Goal: Task Accomplishment & Management: Complete application form

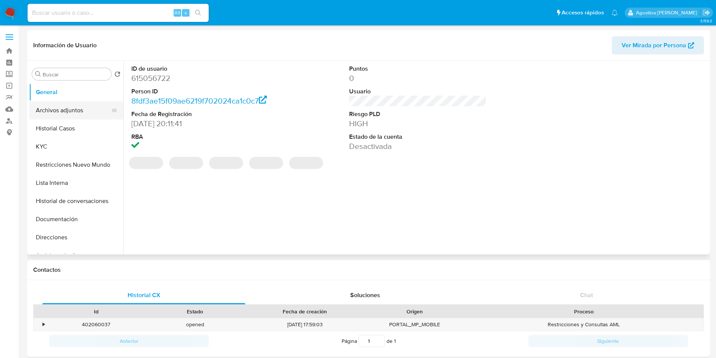
select select "10"
click at [76, 115] on button "Archivos adjuntos" at bounding box center [73, 110] width 88 height 18
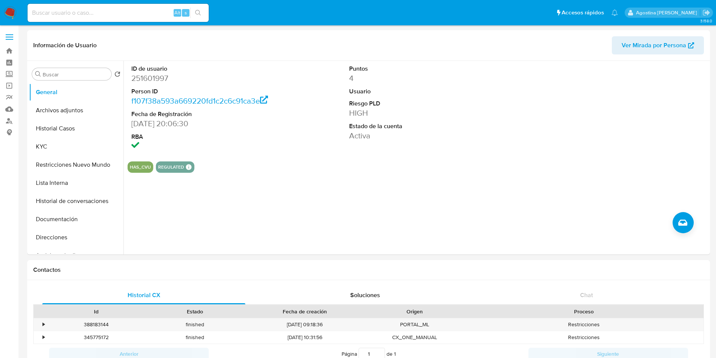
select select "10"
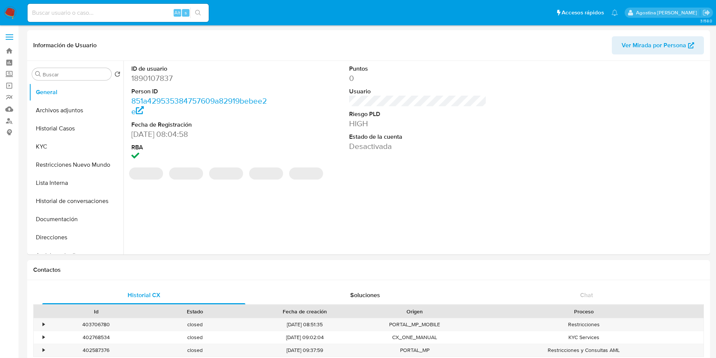
select select "10"
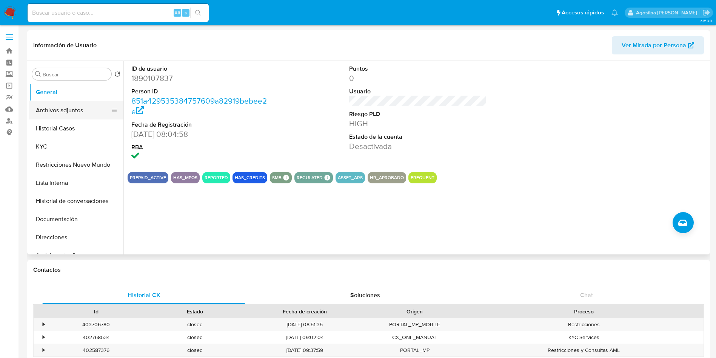
click at [70, 111] on button "Archivos adjuntos" at bounding box center [73, 110] width 88 height 18
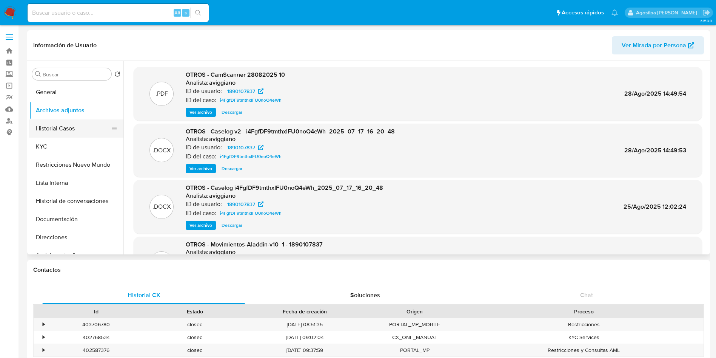
click at [73, 132] on button "Historial Casos" at bounding box center [73, 128] width 88 height 18
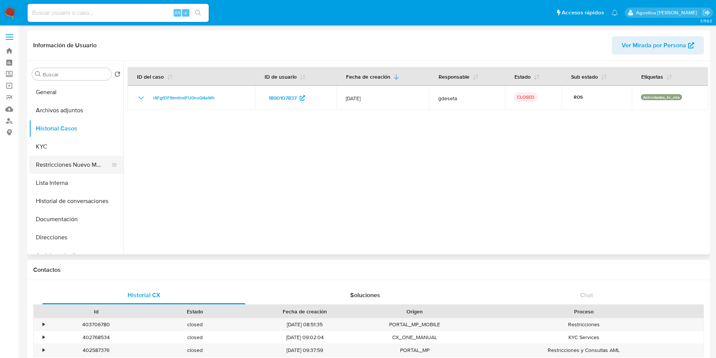
click at [79, 164] on button "Restricciones Nuevo Mundo" at bounding box center [73, 165] width 88 height 18
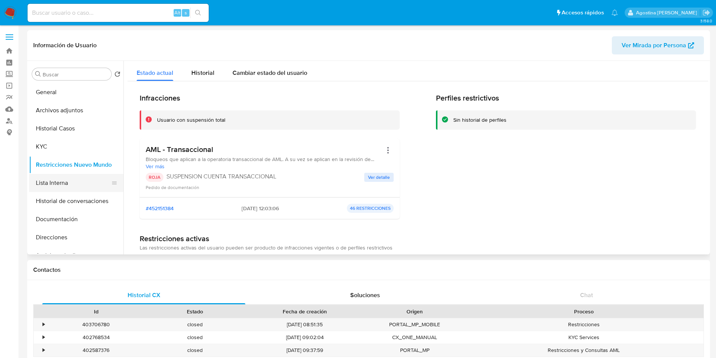
click at [74, 182] on button "Lista Interna" at bounding box center [73, 183] width 88 height 18
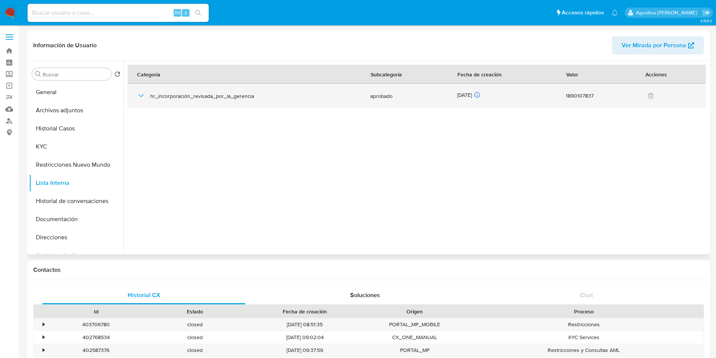
click at [139, 98] on icon "button" at bounding box center [141, 95] width 9 height 9
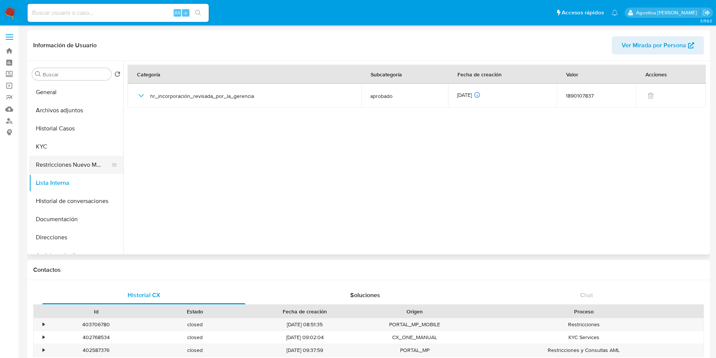
click at [72, 161] on button "Restricciones Nuevo Mundo" at bounding box center [73, 165] width 88 height 18
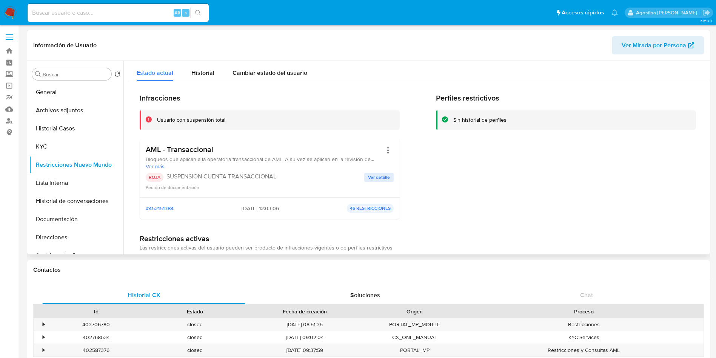
click at [366, 180] on button "Ver detalle" at bounding box center [378, 177] width 29 height 9
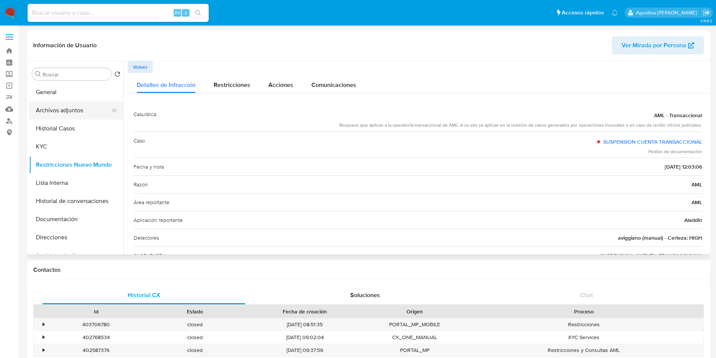
click at [84, 108] on button "Archivos adjuntos" at bounding box center [73, 110] width 88 height 18
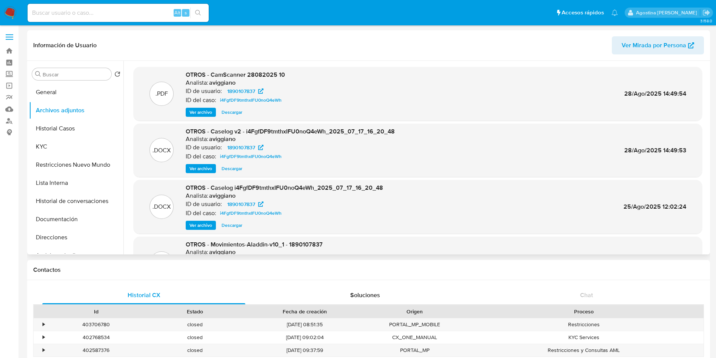
click at [204, 165] on span "Ver archivo" at bounding box center [201, 169] width 23 height 8
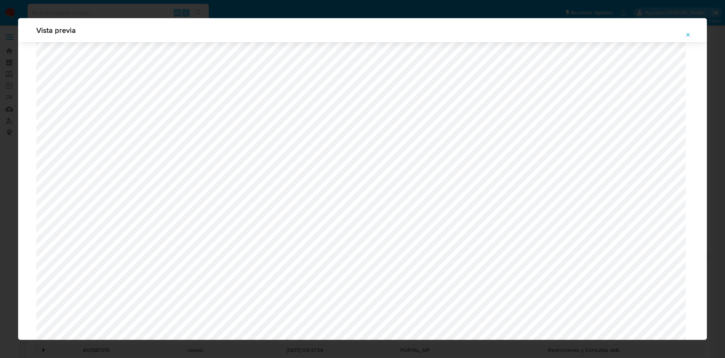
scroll to position [891, 0]
click at [689, 30] on span "Attachment preview" at bounding box center [688, 34] width 6 height 11
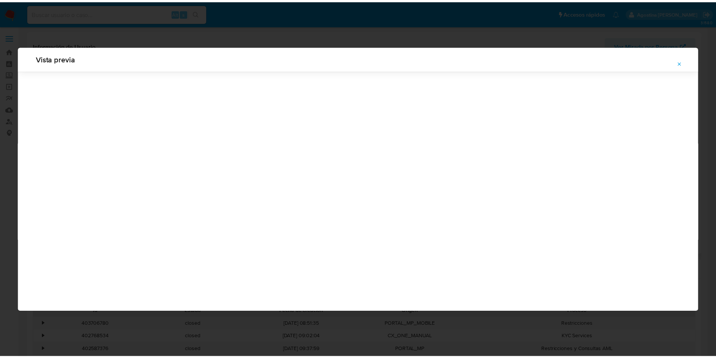
scroll to position [0, 0]
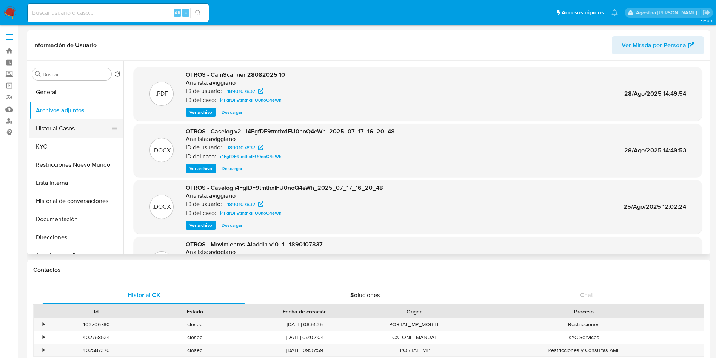
click at [74, 128] on button "Historial Casos" at bounding box center [73, 128] width 88 height 18
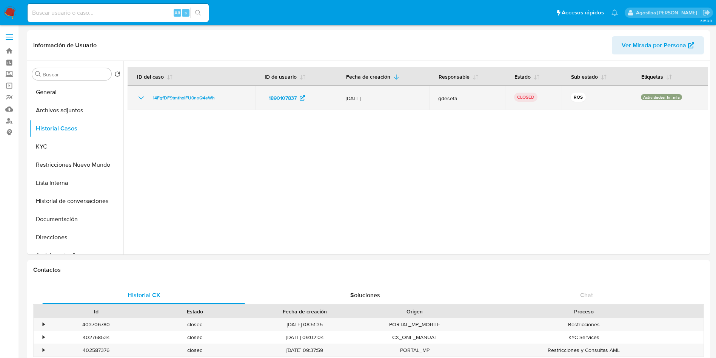
click at [142, 100] on icon "Mostrar/Ocultar" at bounding box center [141, 97] width 9 height 9
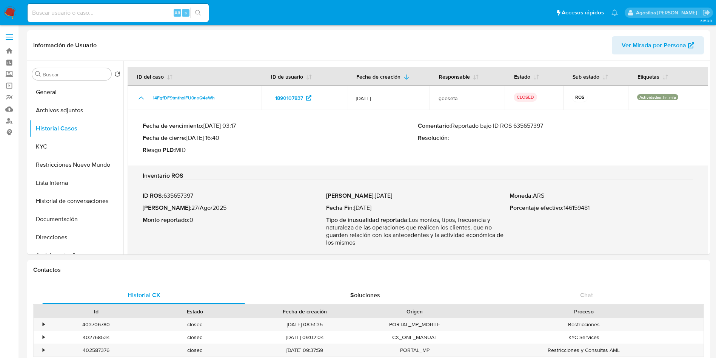
scroll to position [8, 0]
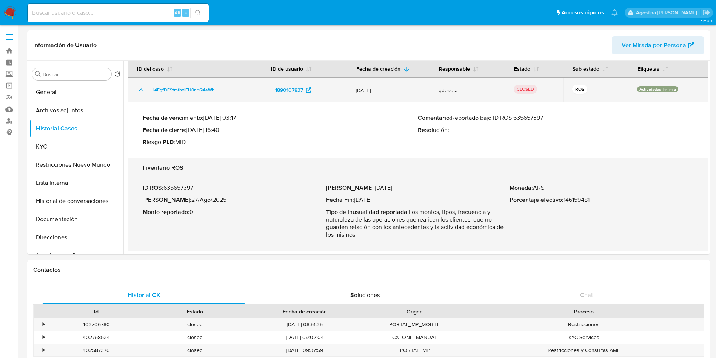
click at [139, 92] on icon "Mostrar/Ocultar" at bounding box center [141, 89] width 9 height 9
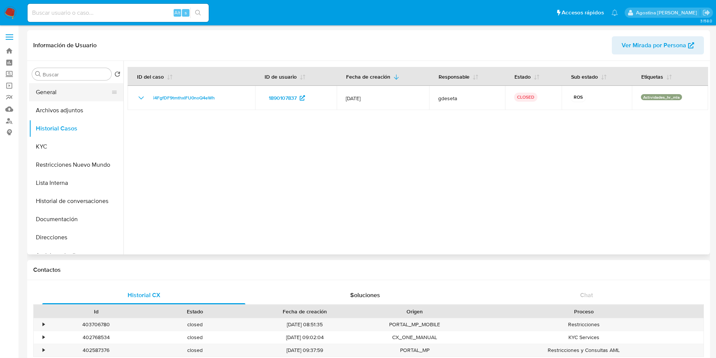
click at [61, 90] on button "General" at bounding box center [73, 92] width 88 height 18
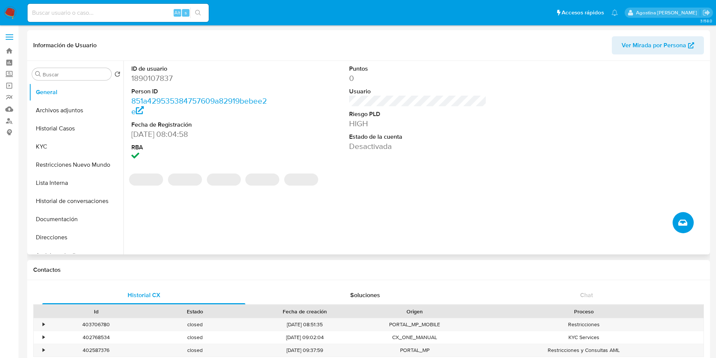
click at [681, 229] on button "Crear caso manual" at bounding box center [683, 222] width 21 height 21
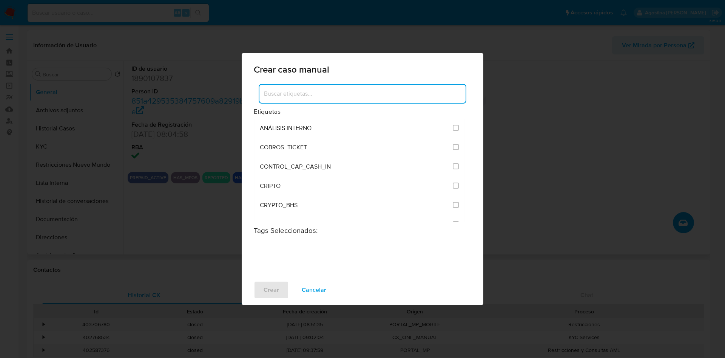
click at [351, 97] on input at bounding box center [362, 94] width 206 height 10
type input "post"
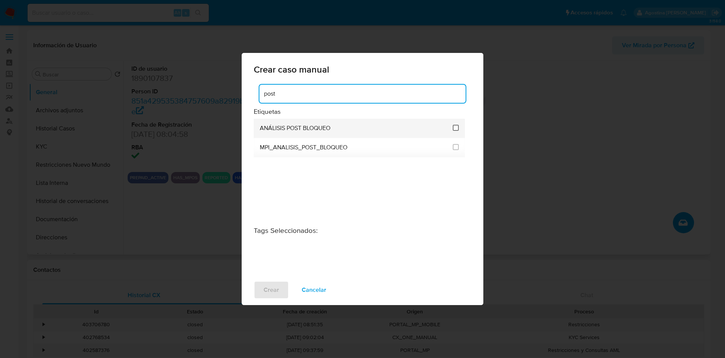
click at [457, 128] on input "3249" at bounding box center [456, 128] width 6 height 6
checkbox input "true"
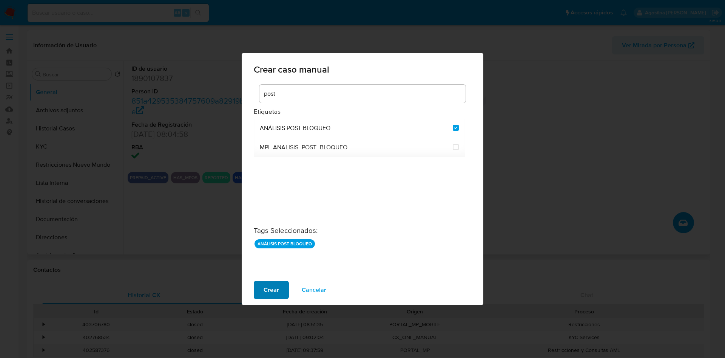
click at [276, 282] on span "Crear" at bounding box center [271, 289] width 15 height 17
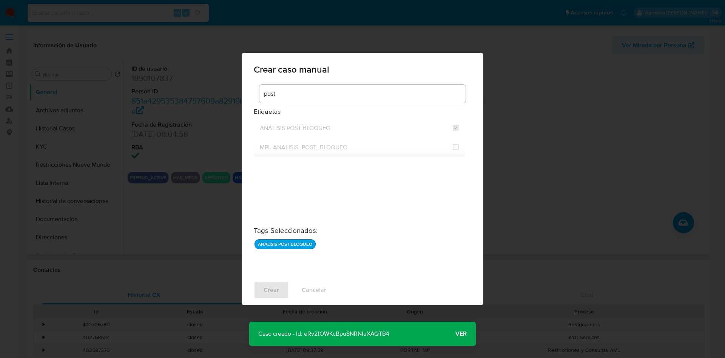
click at [339, 332] on p "Caso creado - Id: eRv2fOWKcBpu8NRNluXAQTB4" at bounding box center [323, 333] width 149 height 24
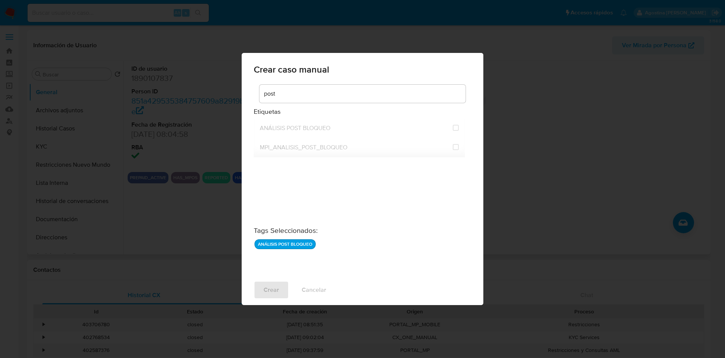
checkbox input "false"
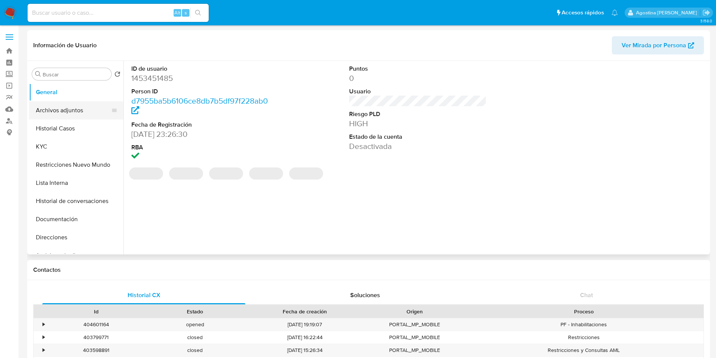
select select "10"
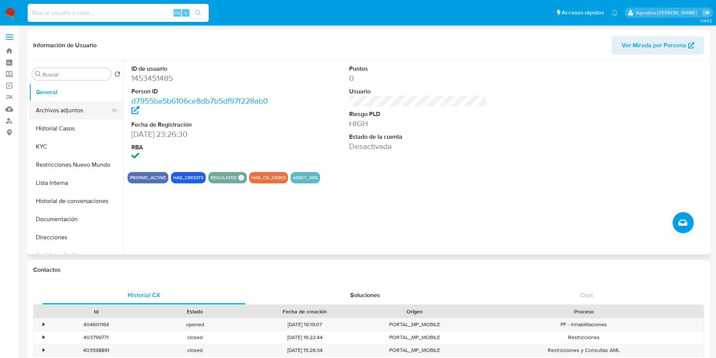
click at [85, 116] on button "Archivos adjuntos" at bounding box center [73, 110] width 88 height 18
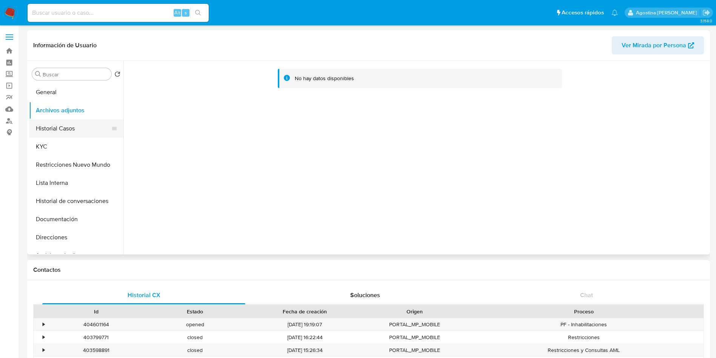
click at [80, 121] on button "Historial Casos" at bounding box center [73, 128] width 88 height 18
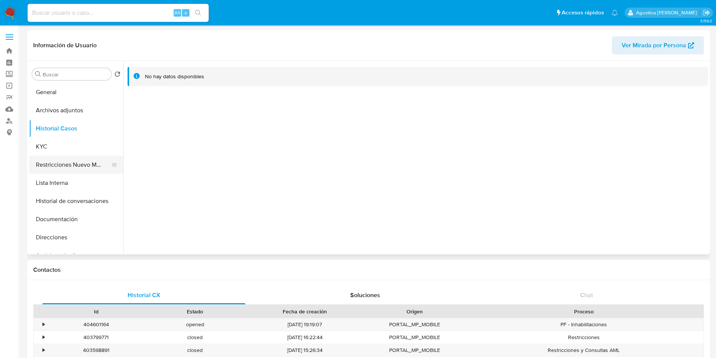
click at [83, 161] on button "Restricciones Nuevo Mundo" at bounding box center [73, 165] width 88 height 18
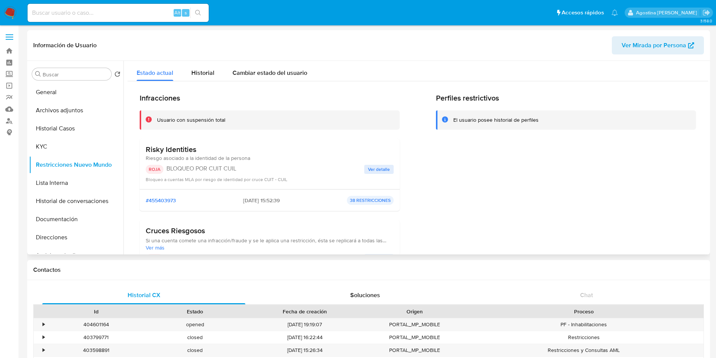
click at [386, 170] on span "Ver detalle" at bounding box center [379, 169] width 22 height 8
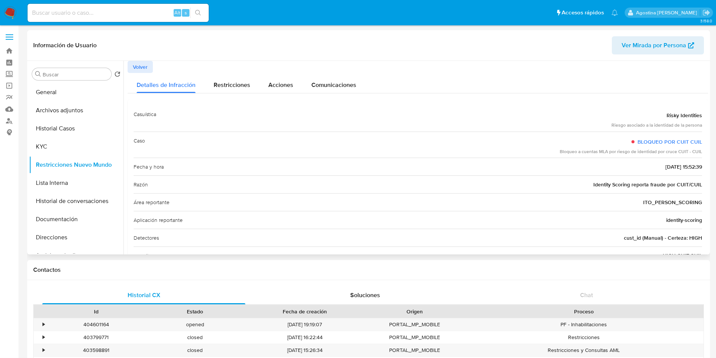
scroll to position [97, 0]
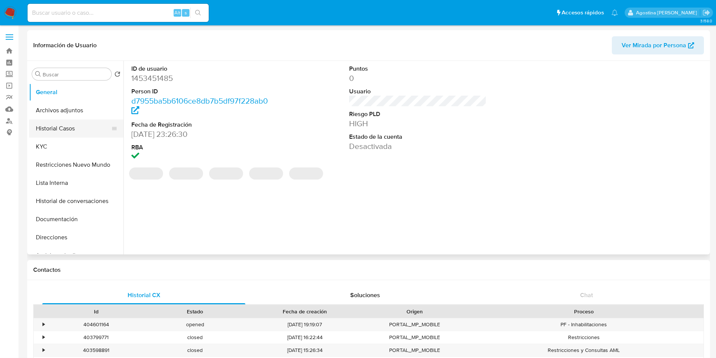
select select "10"
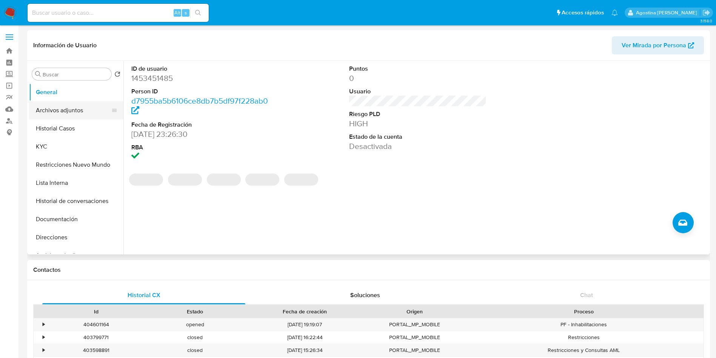
click at [75, 114] on button "Archivos adjuntos" at bounding box center [73, 110] width 88 height 18
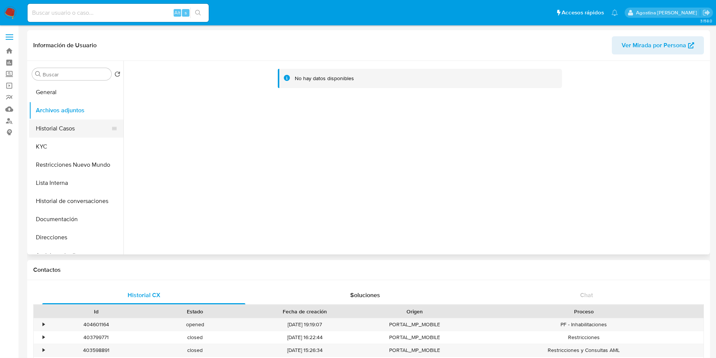
click at [78, 127] on button "Historial Casos" at bounding box center [73, 128] width 88 height 18
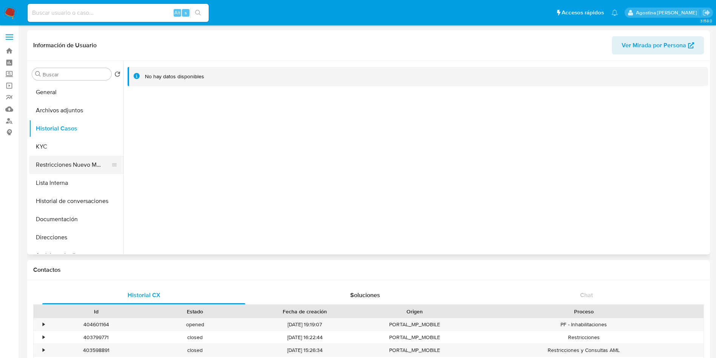
click at [71, 164] on button "Restricciones Nuevo Mundo" at bounding box center [73, 165] width 88 height 18
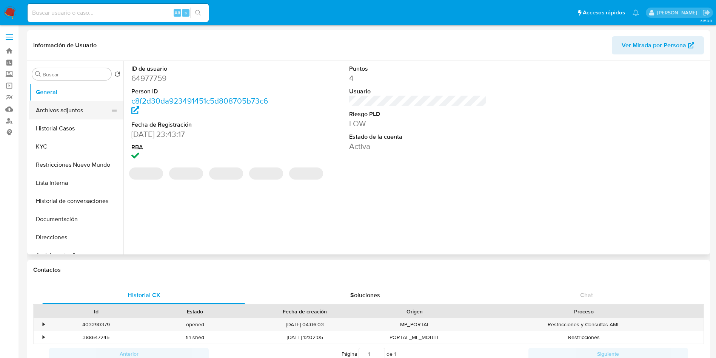
click at [70, 108] on button "Archivos adjuntos" at bounding box center [73, 110] width 88 height 18
select select "10"
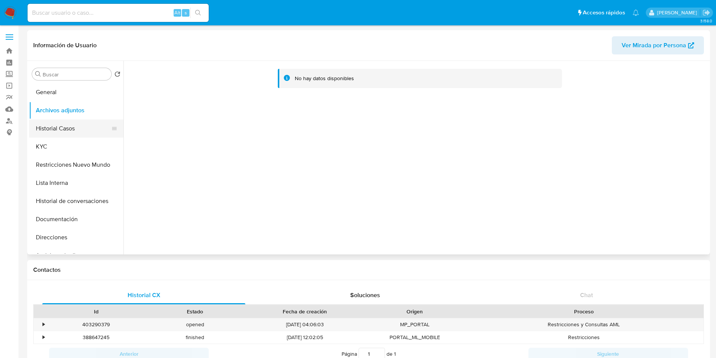
click at [79, 125] on button "Historial Casos" at bounding box center [73, 128] width 88 height 18
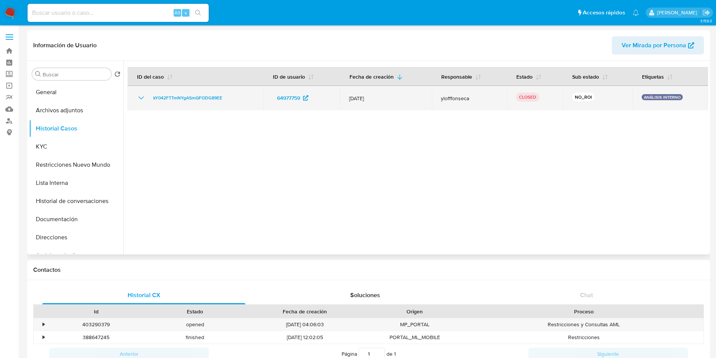
click at [144, 99] on icon "Mostrar/Ocultar" at bounding box center [141, 97] width 9 height 9
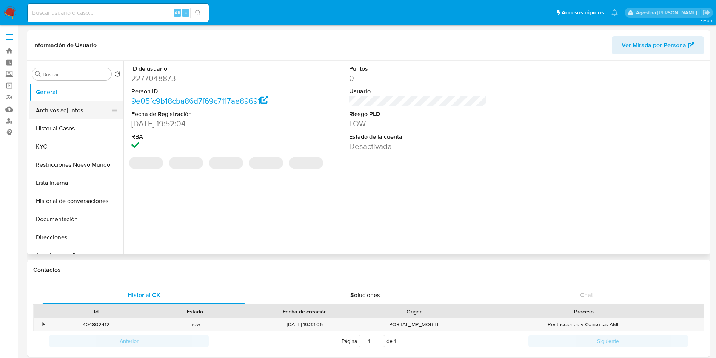
select select "10"
click at [78, 112] on button "Archivos adjuntos" at bounding box center [73, 110] width 88 height 18
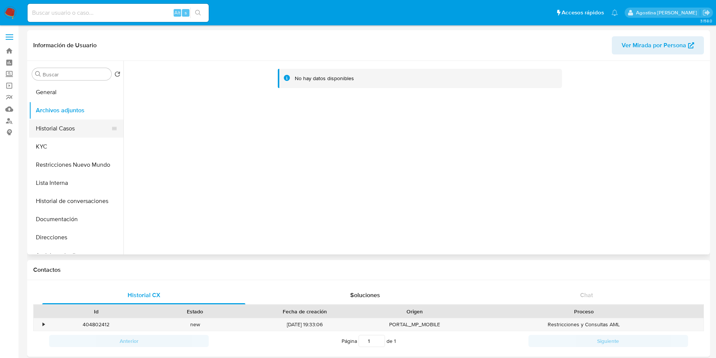
click at [85, 124] on button "Historial Casos" at bounding box center [73, 128] width 88 height 18
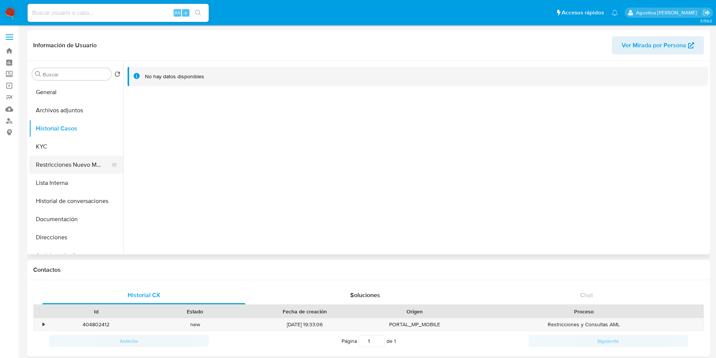
click at [82, 162] on button "Restricciones Nuevo Mundo" at bounding box center [73, 165] width 88 height 18
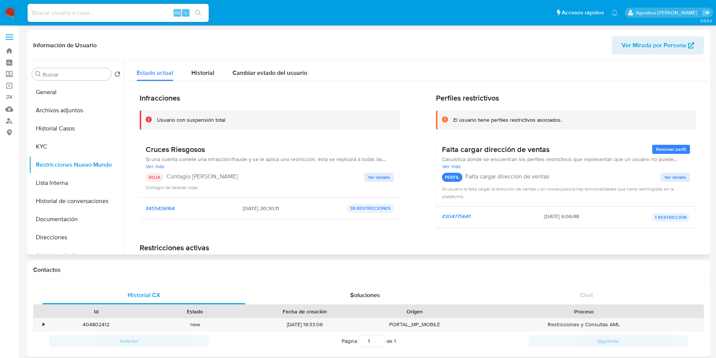
click at [385, 178] on span "Ver detalle" at bounding box center [379, 177] width 22 height 8
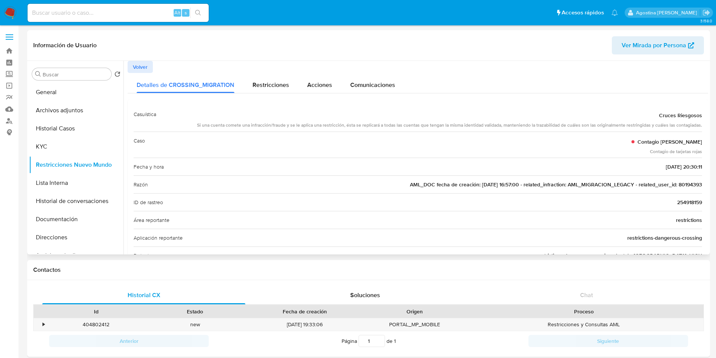
click at [148, 66] on button "Volver" at bounding box center [140, 67] width 25 height 12
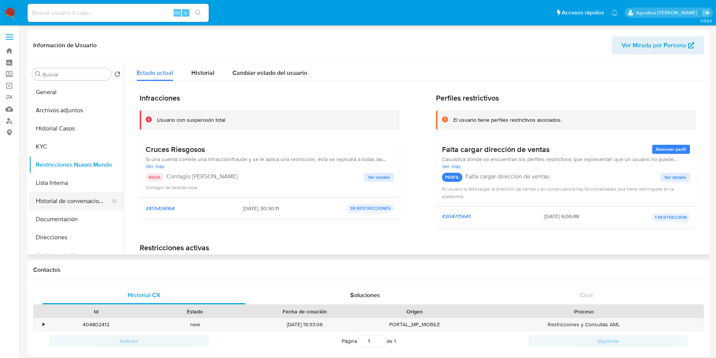
click at [77, 207] on button "Historial de conversaciones" at bounding box center [73, 201] width 88 height 18
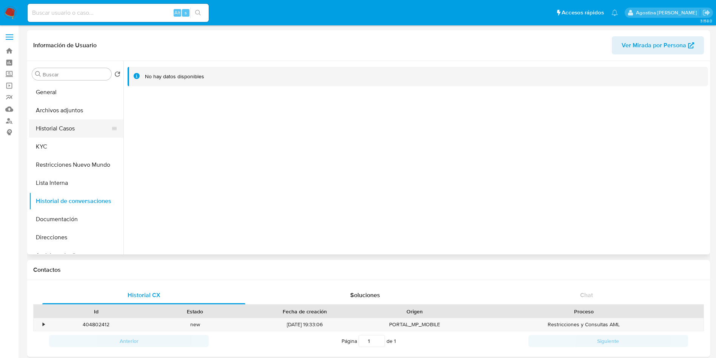
click at [74, 128] on button "Historial Casos" at bounding box center [73, 128] width 88 height 18
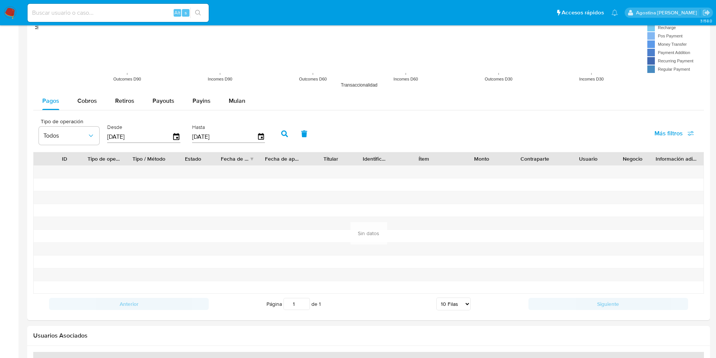
scroll to position [707, 0]
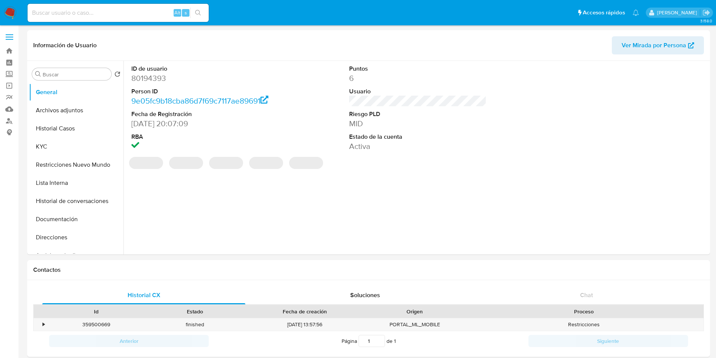
select select "10"
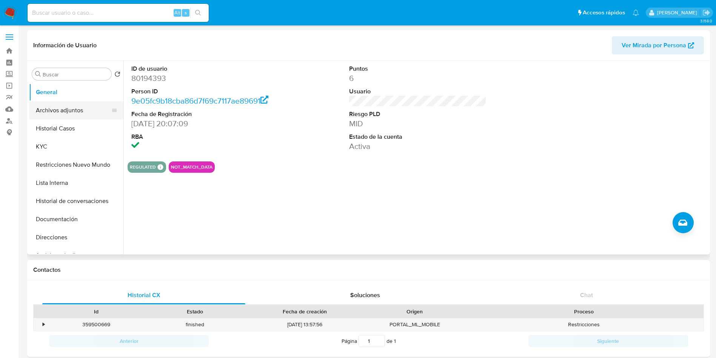
click at [80, 103] on button "Archivos adjuntos" at bounding box center [73, 110] width 88 height 18
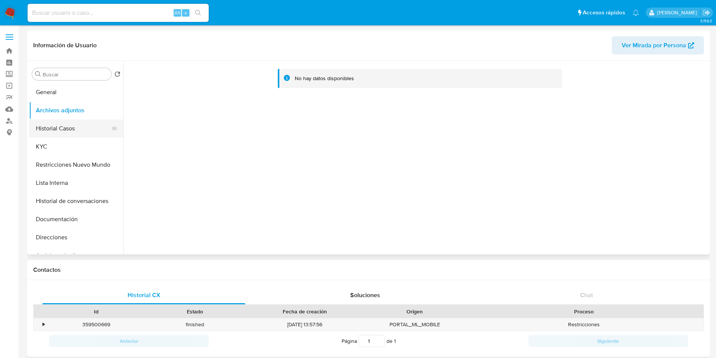
click at [74, 129] on button "Historial Casos" at bounding box center [73, 128] width 88 height 18
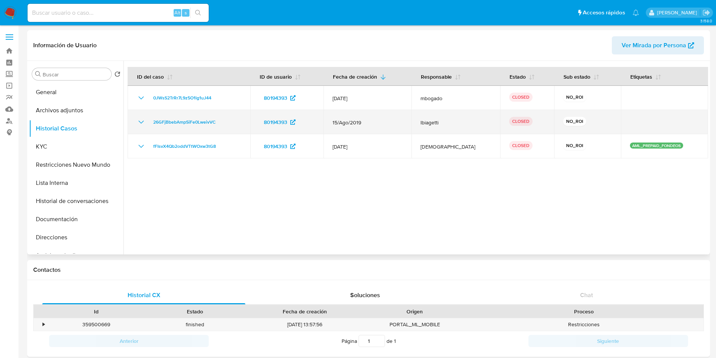
click at [143, 120] on icon "Mostrar/Ocultar" at bounding box center [141, 121] width 9 height 9
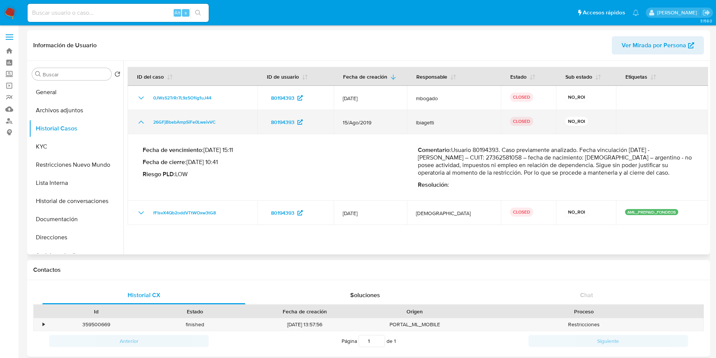
click at [143, 120] on icon "Mostrar/Ocultar" at bounding box center [141, 121] width 9 height 9
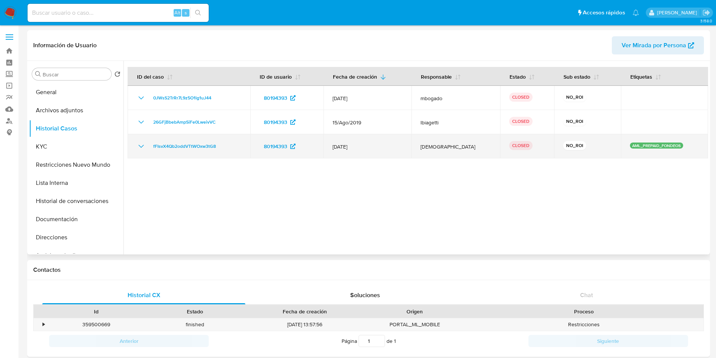
click at [145, 142] on icon "Mostrar/Ocultar" at bounding box center [141, 146] width 9 height 9
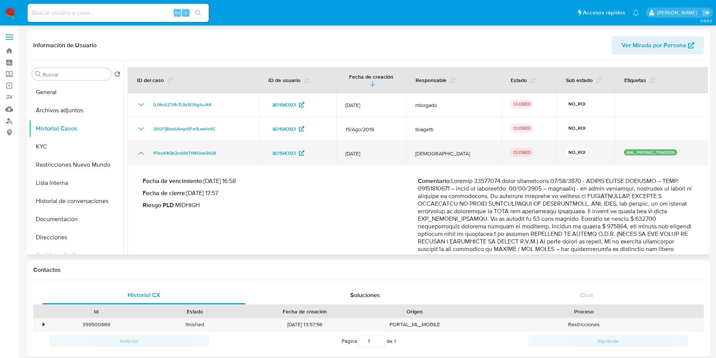
click at [143, 148] on icon "Mostrar/Ocultar" at bounding box center [141, 152] width 9 height 9
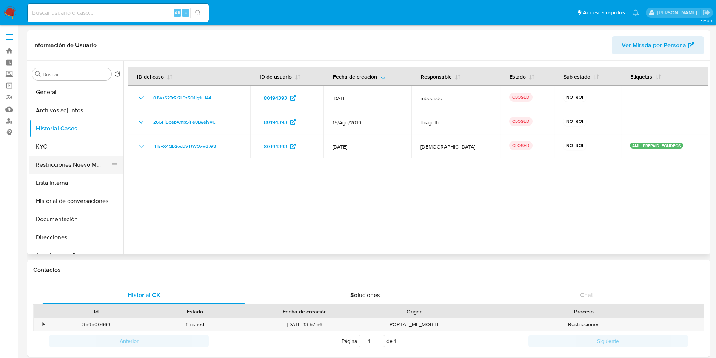
click at [72, 167] on button "Restricciones Nuevo Mundo" at bounding box center [73, 165] width 88 height 18
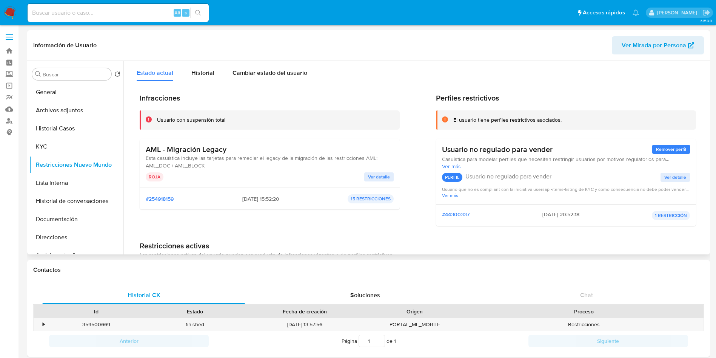
click at [377, 182] on div "AML - Migración Legacy Esta casuística incluye las tarjetas para remediar el le…" at bounding box center [270, 163] width 260 height 49
click at [372, 177] on span "Ver detalle" at bounding box center [379, 177] width 22 height 8
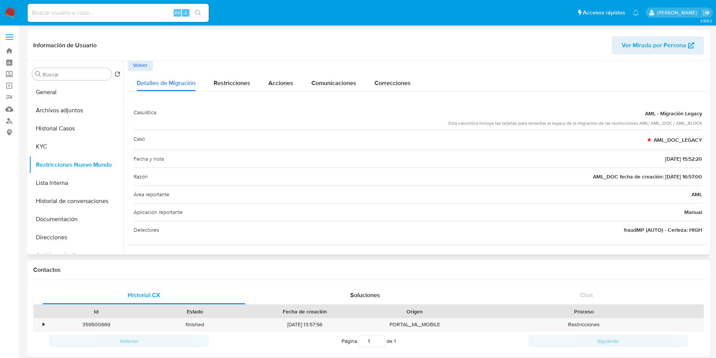
drag, startPoint x: 705, startPoint y: 86, endPoint x: 705, endPoint y: 91, distance: 4.5
click at [705, 91] on div "Detalles de Migración Restricciones Acciones Comunicaciones Correcciones Casuís…" at bounding box center [418, 157] width 581 height 173
click at [134, 70] on span "Volver" at bounding box center [140, 65] width 15 height 11
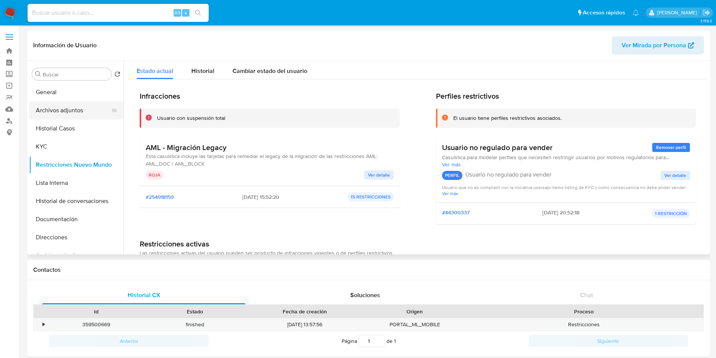
click at [53, 112] on button "Archivos adjuntos" at bounding box center [73, 110] width 88 height 18
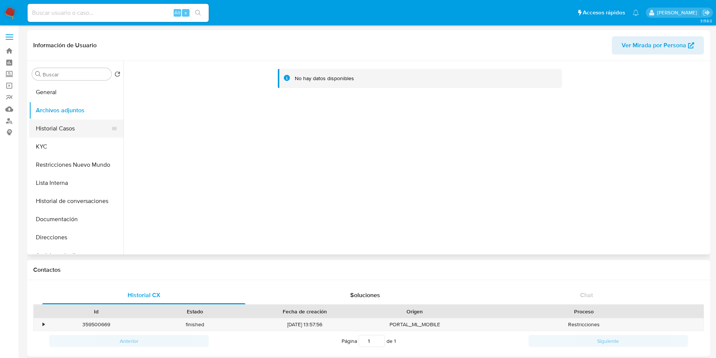
click at [60, 125] on button "Historial Casos" at bounding box center [73, 128] width 88 height 18
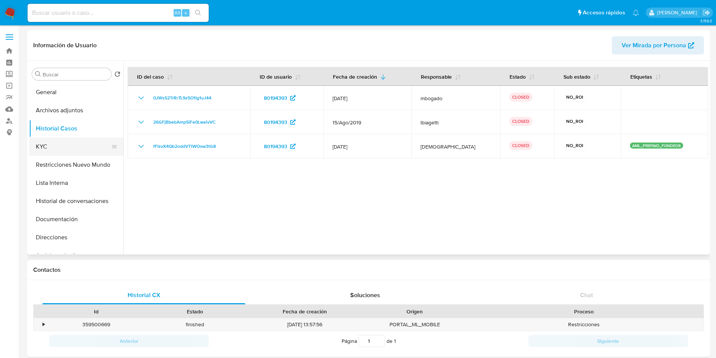
click at [62, 148] on button "KYC" at bounding box center [73, 146] width 88 height 18
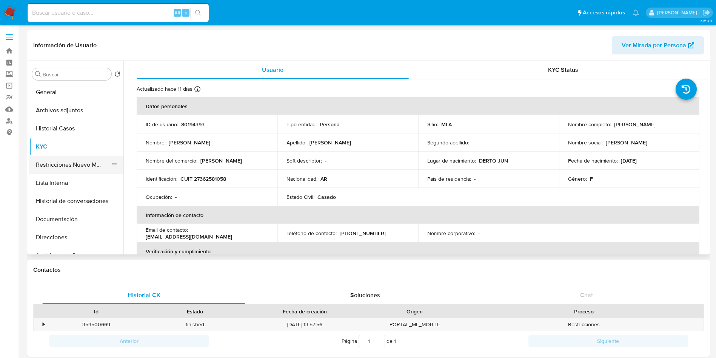
click at [66, 159] on button "Restricciones Nuevo Mundo" at bounding box center [73, 165] width 88 height 18
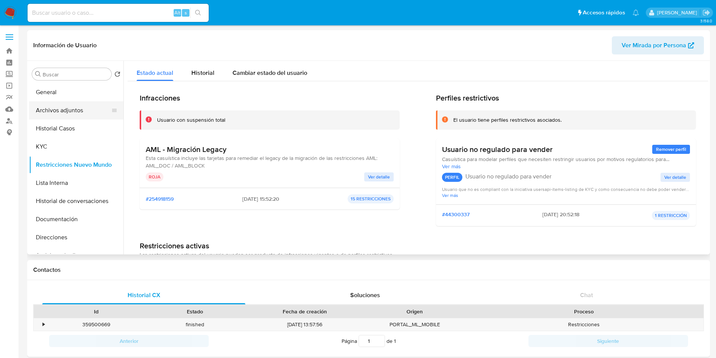
click at [79, 102] on button "Archivos adjuntos" at bounding box center [73, 110] width 88 height 18
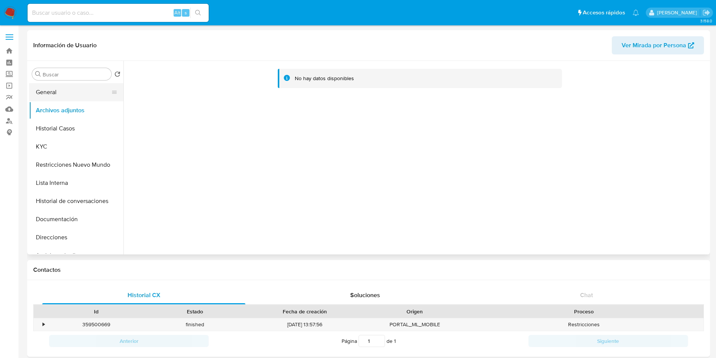
click at [80, 99] on button "General" at bounding box center [73, 92] width 88 height 18
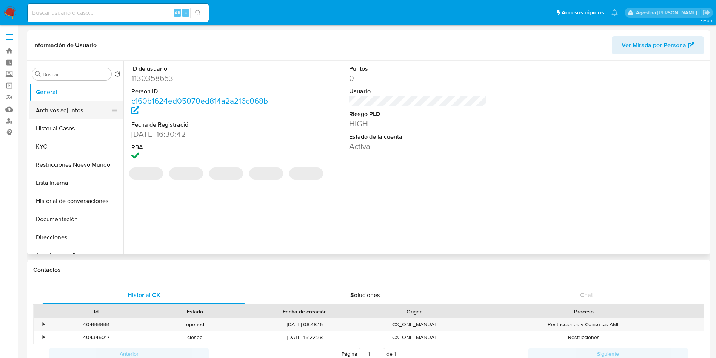
select select "10"
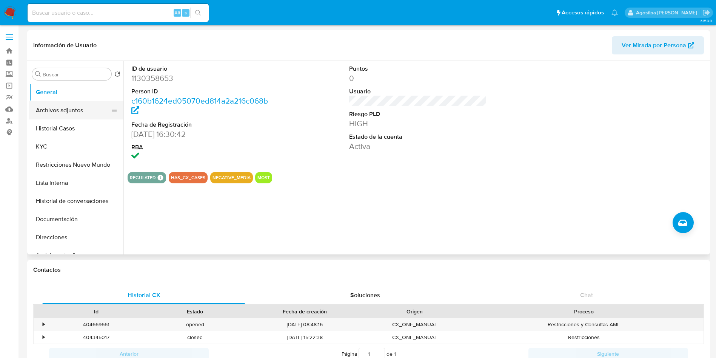
click at [79, 110] on button "Archivos adjuntos" at bounding box center [73, 110] width 88 height 18
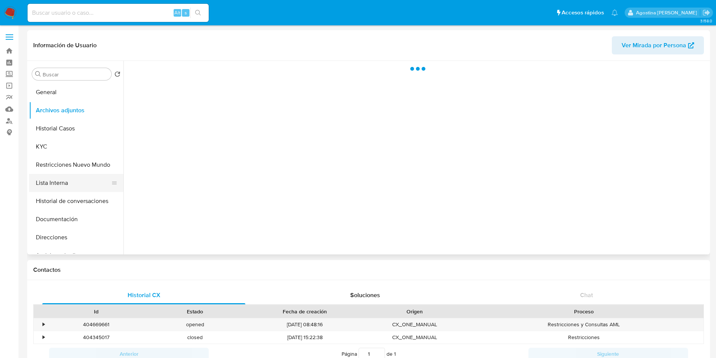
click at [60, 177] on button "Lista Interna" at bounding box center [73, 183] width 88 height 18
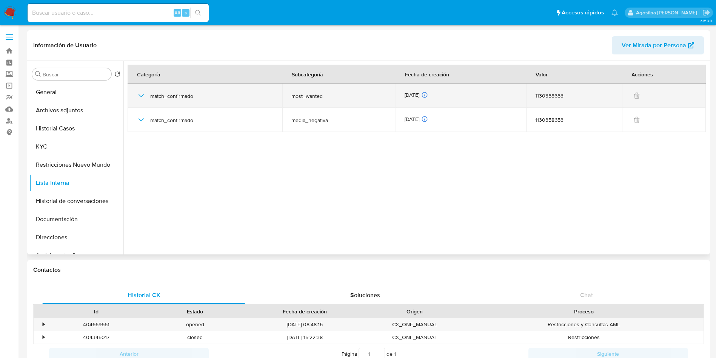
click at [137, 94] on icon "button" at bounding box center [141, 95] width 9 height 9
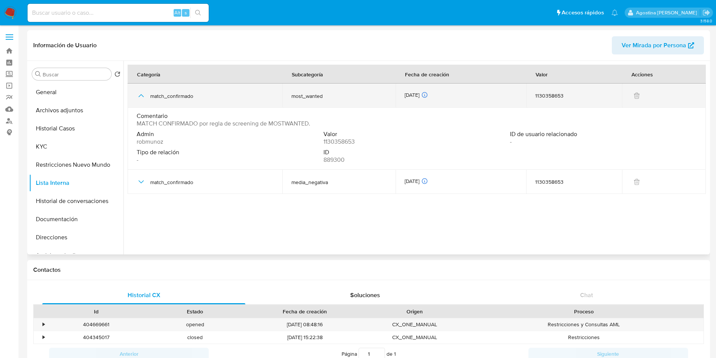
click at [141, 93] on icon "button" at bounding box center [141, 95] width 9 height 9
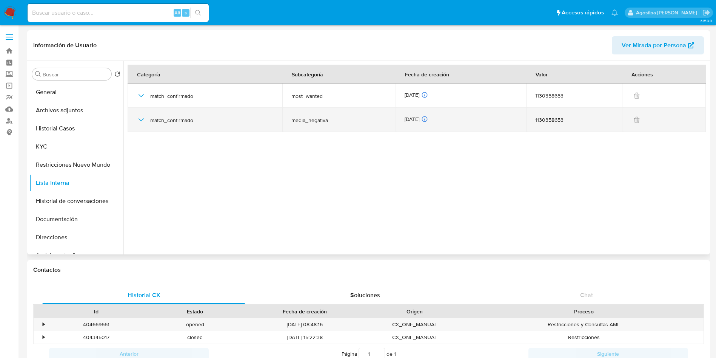
click at [140, 122] on icon "button" at bounding box center [141, 119] width 9 height 9
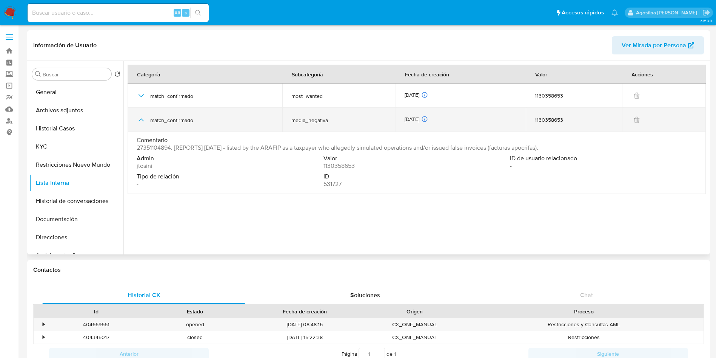
click at [140, 122] on icon "button" at bounding box center [141, 119] width 9 height 9
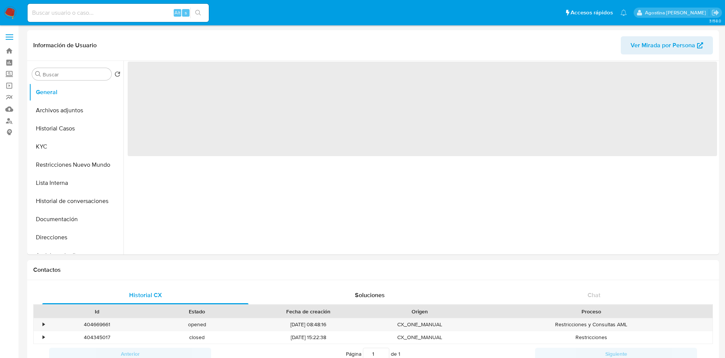
select select "10"
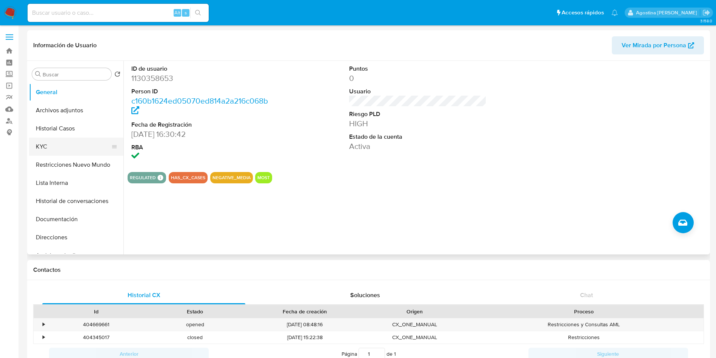
click at [53, 140] on button "KYC" at bounding box center [73, 146] width 88 height 18
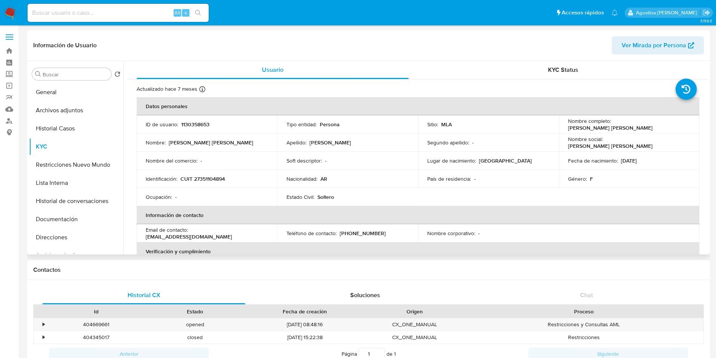
click at [217, 178] on p "CUIT 27351104894" at bounding box center [203, 178] width 45 height 7
copy p "27351104894"
click at [81, 165] on button "Restricciones Nuevo Mundo" at bounding box center [73, 165] width 88 height 18
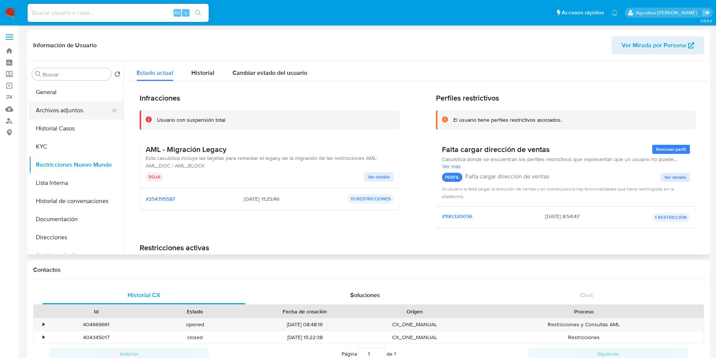
click at [80, 116] on button "Archivos adjuntos" at bounding box center [73, 110] width 88 height 18
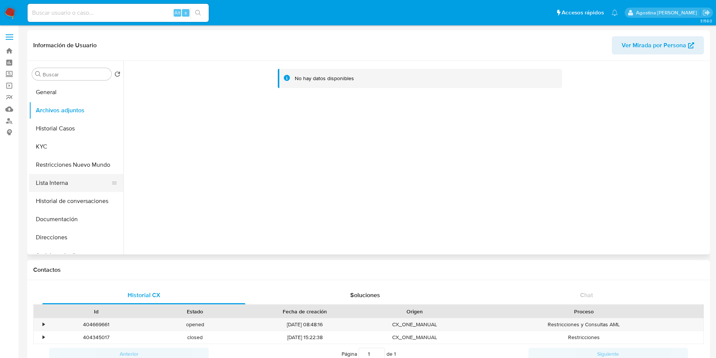
click at [71, 179] on button "Lista Interna" at bounding box center [73, 183] width 88 height 18
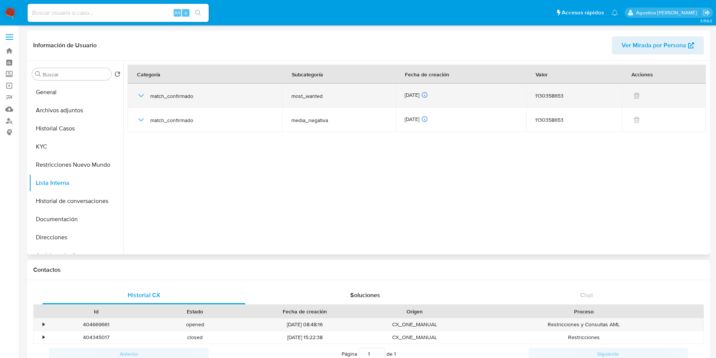
click at [143, 97] on icon "button" at bounding box center [141, 95] width 9 height 9
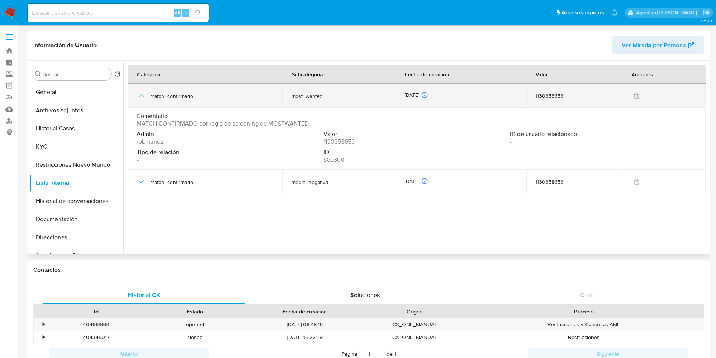
click at [143, 97] on icon "button" at bounding box center [141, 95] width 9 height 9
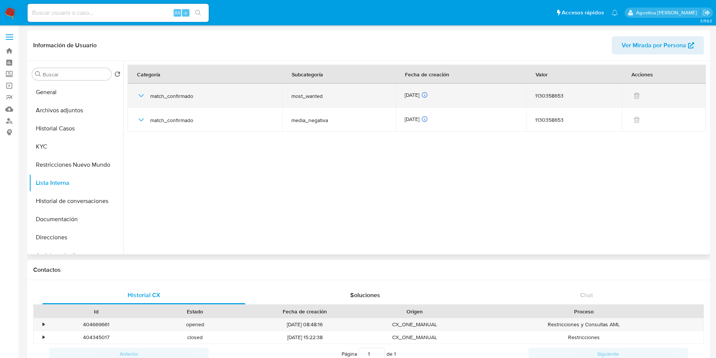
click at [139, 93] on icon "button" at bounding box center [141, 95] width 9 height 9
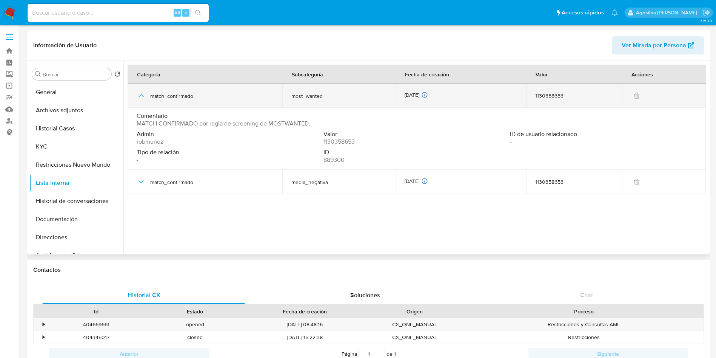
click at [139, 93] on icon "button" at bounding box center [141, 95] width 9 height 9
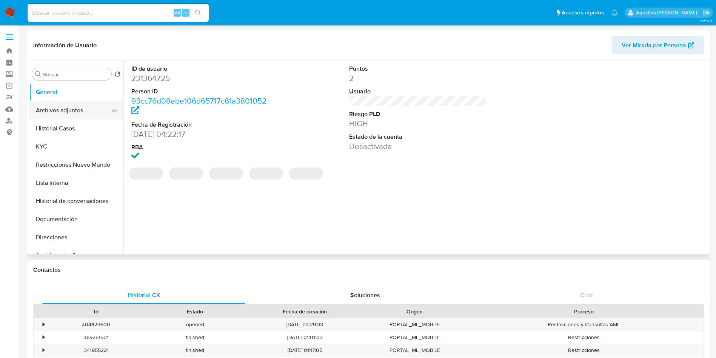
select select "10"
click at [70, 114] on button "Archivos adjuntos" at bounding box center [73, 110] width 88 height 18
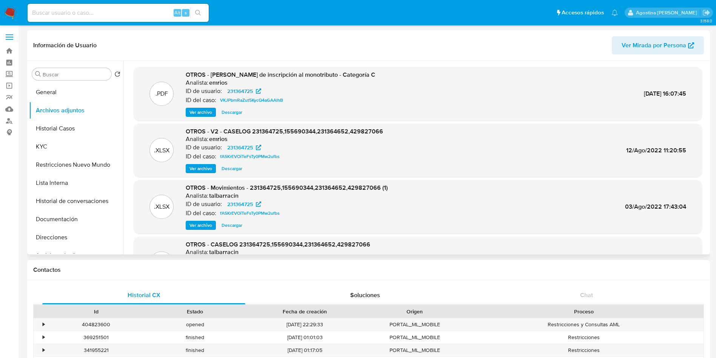
click at [209, 170] on span "Ver archivo" at bounding box center [201, 169] width 23 height 8
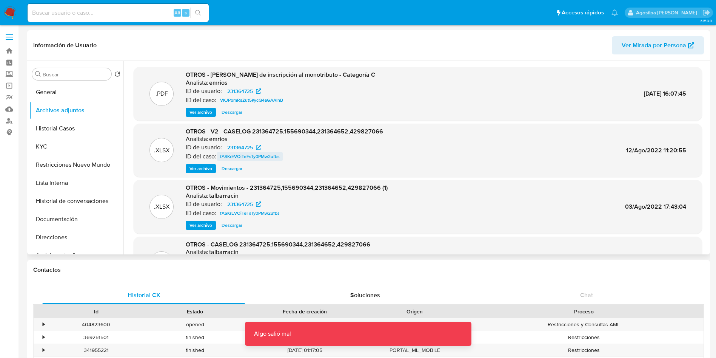
click at [250, 158] on span "fASKrEVOiTeFsTy0PMw2ufbs" at bounding box center [250, 156] width 60 height 9
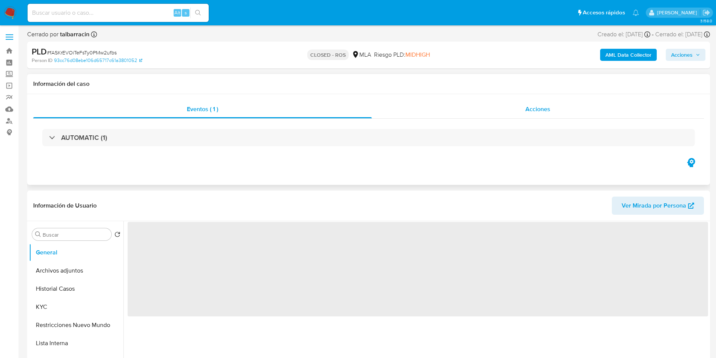
click at [446, 108] on div "Acciones" at bounding box center [538, 109] width 332 height 18
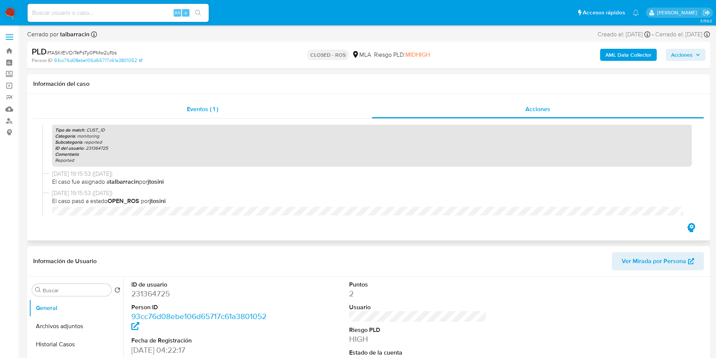
scroll to position [113, 0]
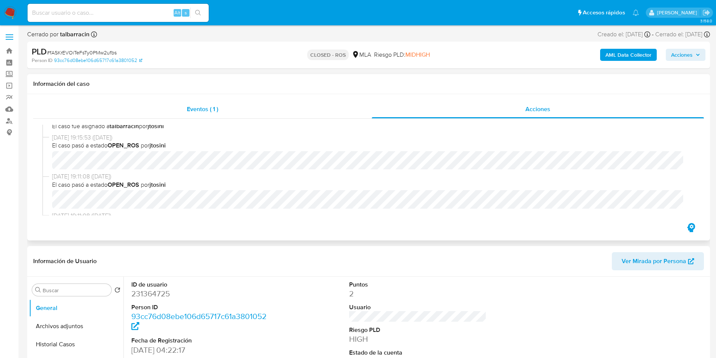
select select "10"
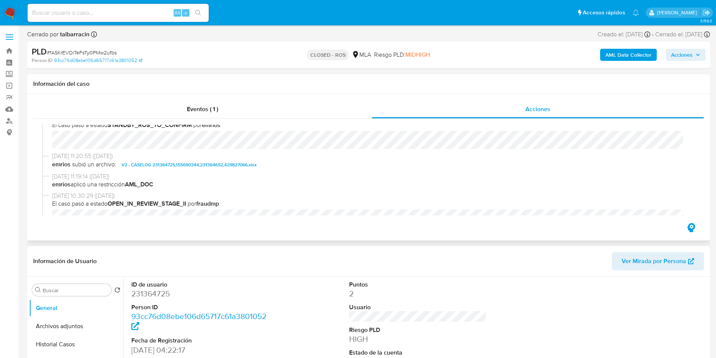
scroll to position [397, 0]
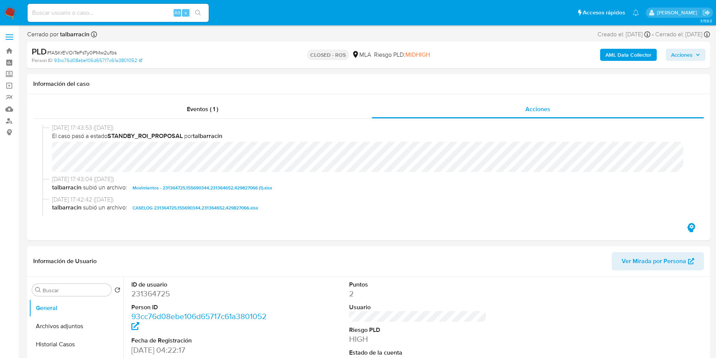
click at [241, 207] on span "CASELOG 231364725,155690344,231364652,429827066.xlsx" at bounding box center [196, 207] width 126 height 9
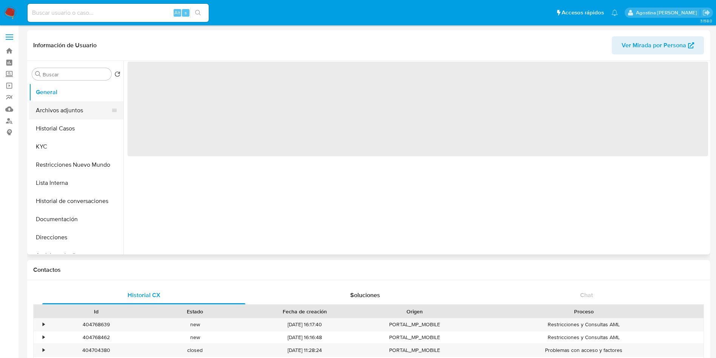
click at [65, 104] on button "Archivos adjuntos" at bounding box center [73, 110] width 88 height 18
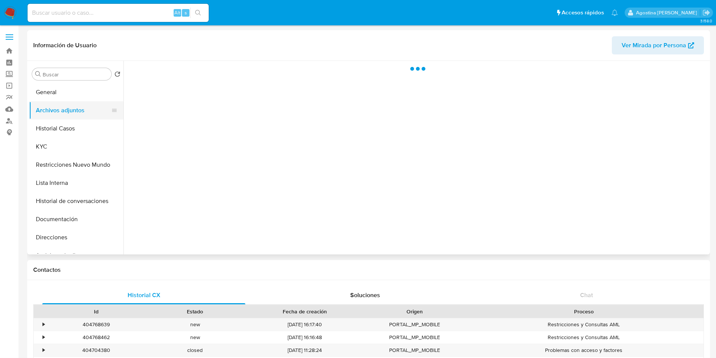
select select "10"
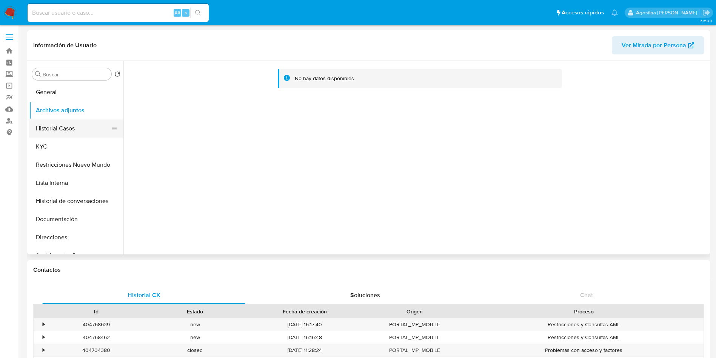
click at [81, 122] on button "Historial Casos" at bounding box center [73, 128] width 88 height 18
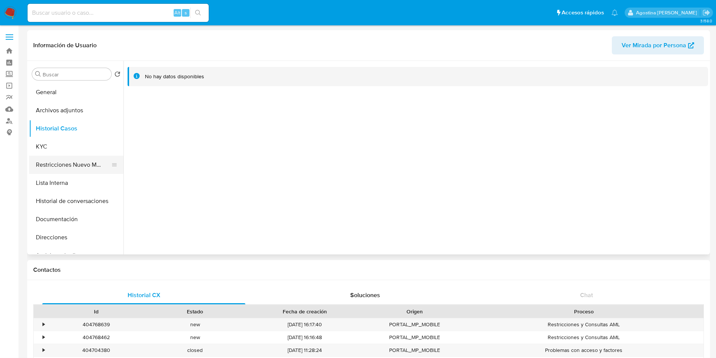
click at [86, 164] on button "Restricciones Nuevo Mundo" at bounding box center [73, 165] width 88 height 18
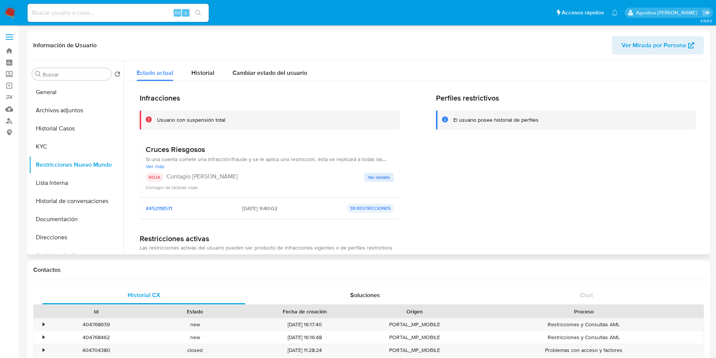
click at [382, 176] on span "Ver detalle" at bounding box center [379, 177] width 22 height 8
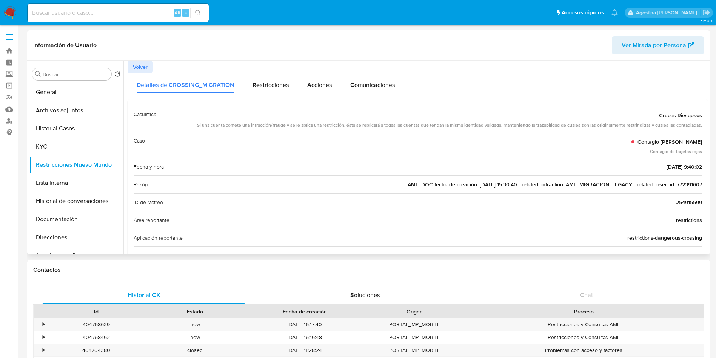
click at [149, 60] on div "Información de Usuario Ver Mirada por Persona" at bounding box center [368, 45] width 683 height 31
click at [145, 64] on span "Volver" at bounding box center [140, 67] width 15 height 11
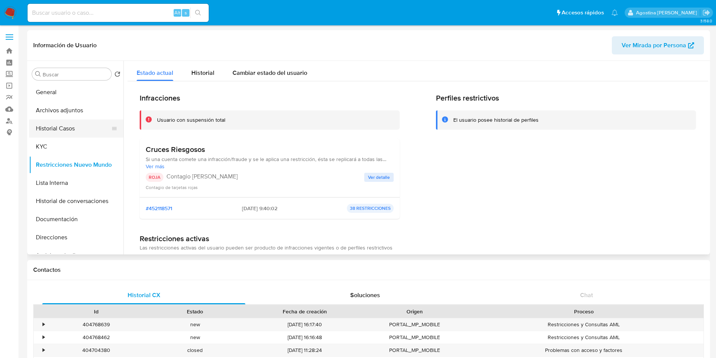
click at [71, 123] on button "Historial Casos" at bounding box center [73, 128] width 88 height 18
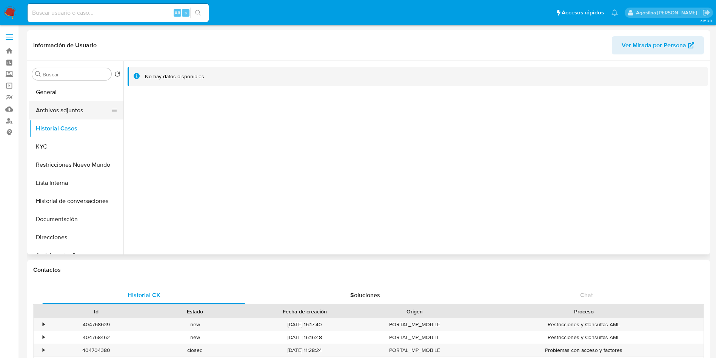
click at [88, 110] on button "Archivos adjuntos" at bounding box center [73, 110] width 88 height 18
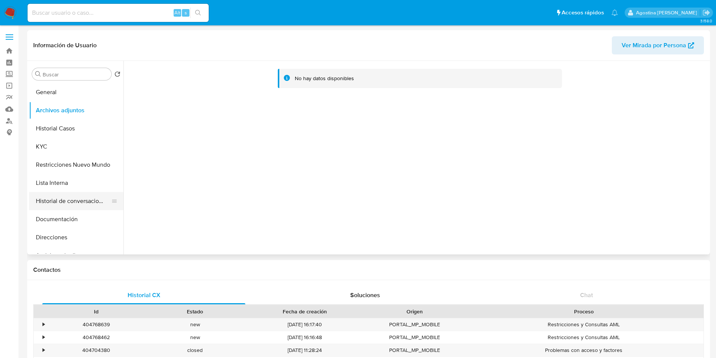
click at [74, 199] on button "Historial de conversaciones" at bounding box center [73, 201] width 88 height 18
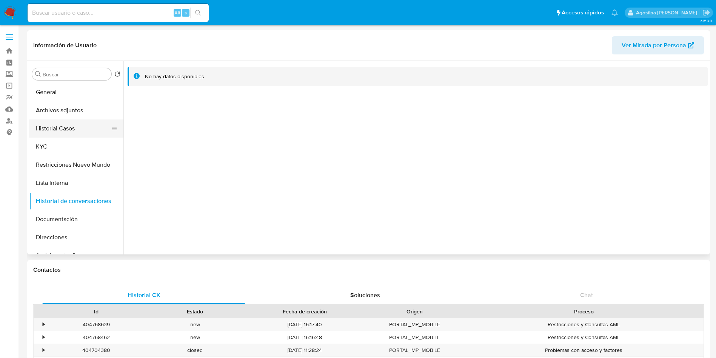
click at [74, 133] on button "Historial Casos" at bounding box center [73, 128] width 88 height 18
click at [85, 167] on button "Restricciones Nuevo Mundo" at bounding box center [73, 165] width 88 height 18
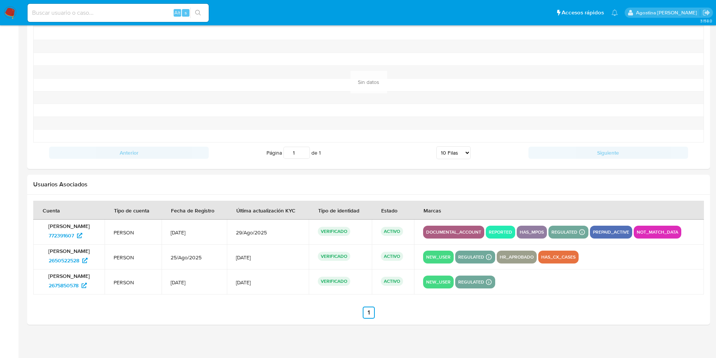
scroll to position [771, 0]
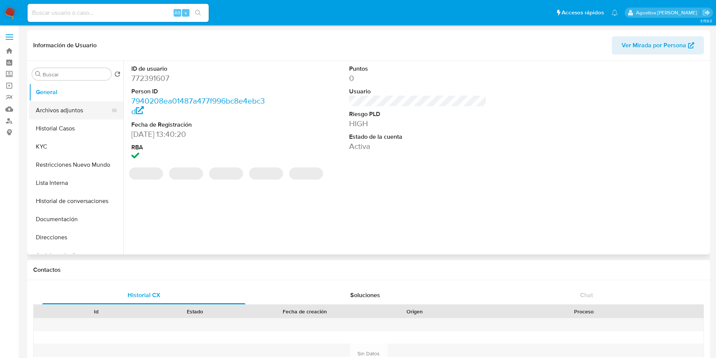
select select "10"
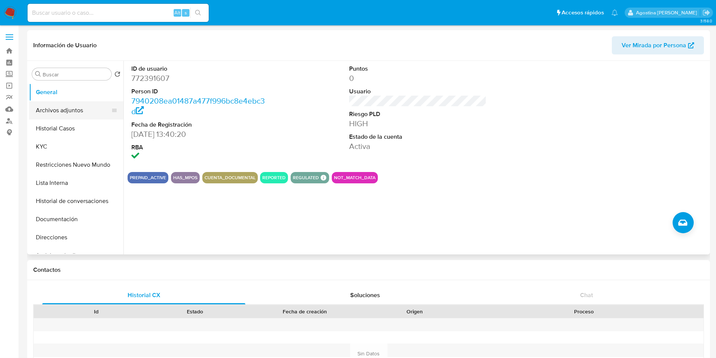
click at [60, 110] on button "Archivos adjuntos" at bounding box center [73, 110] width 88 height 18
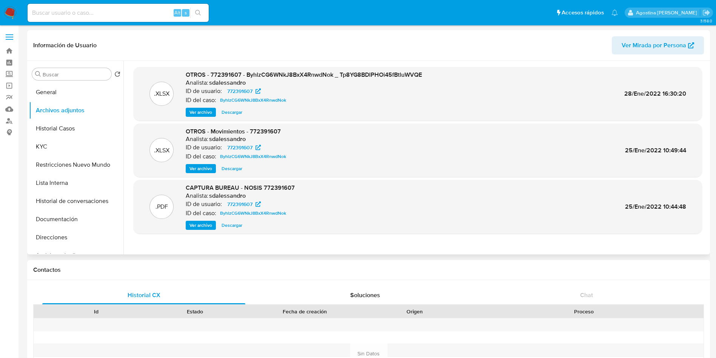
click at [207, 113] on span "Ver archivo" at bounding box center [201, 112] width 23 height 8
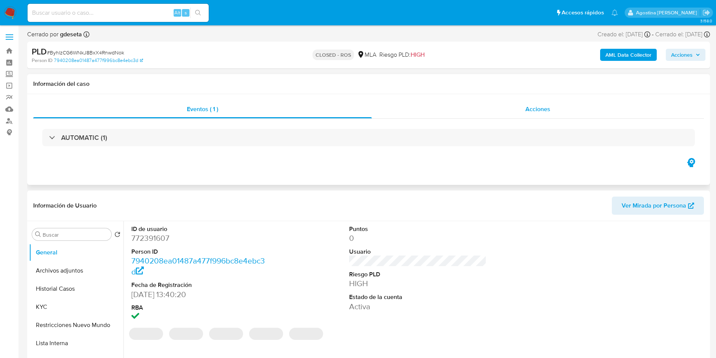
select select "10"
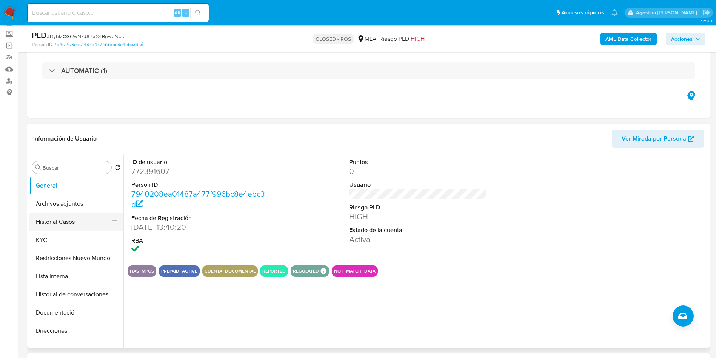
scroll to position [57, 0]
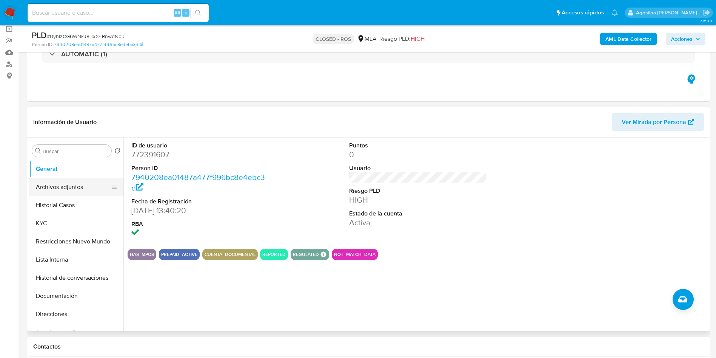
click at [82, 181] on button "Archivos adjuntos" at bounding box center [73, 187] width 88 height 18
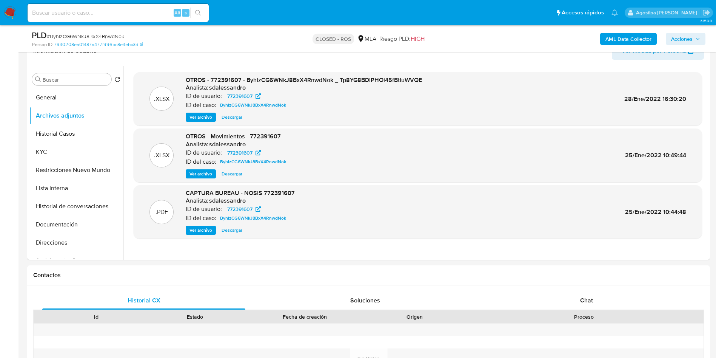
scroll to position [113, 0]
